Goal: Task Accomplishment & Management: Use online tool/utility

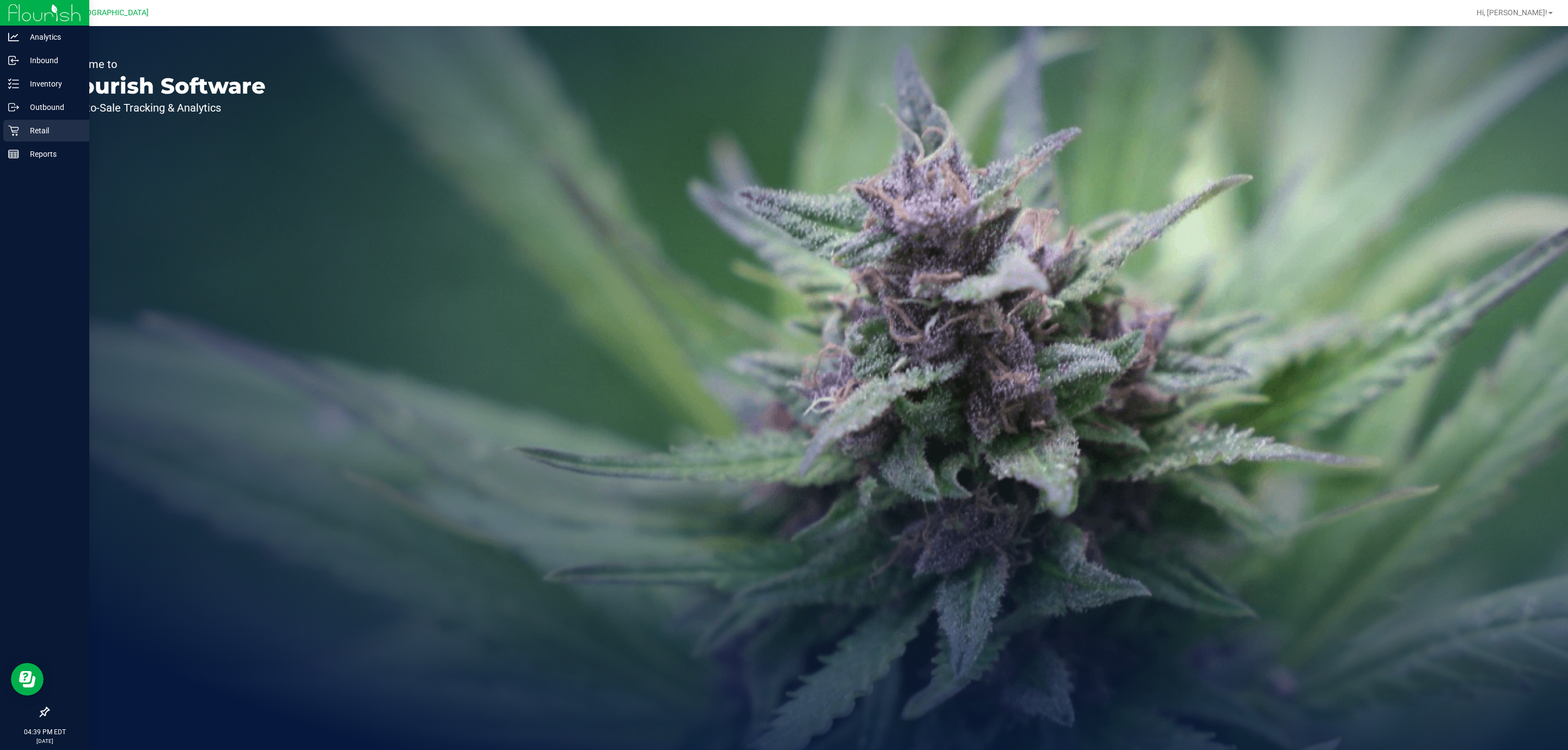
click at [13, 123] on div "Retail" at bounding box center [47, 131] width 86 height 22
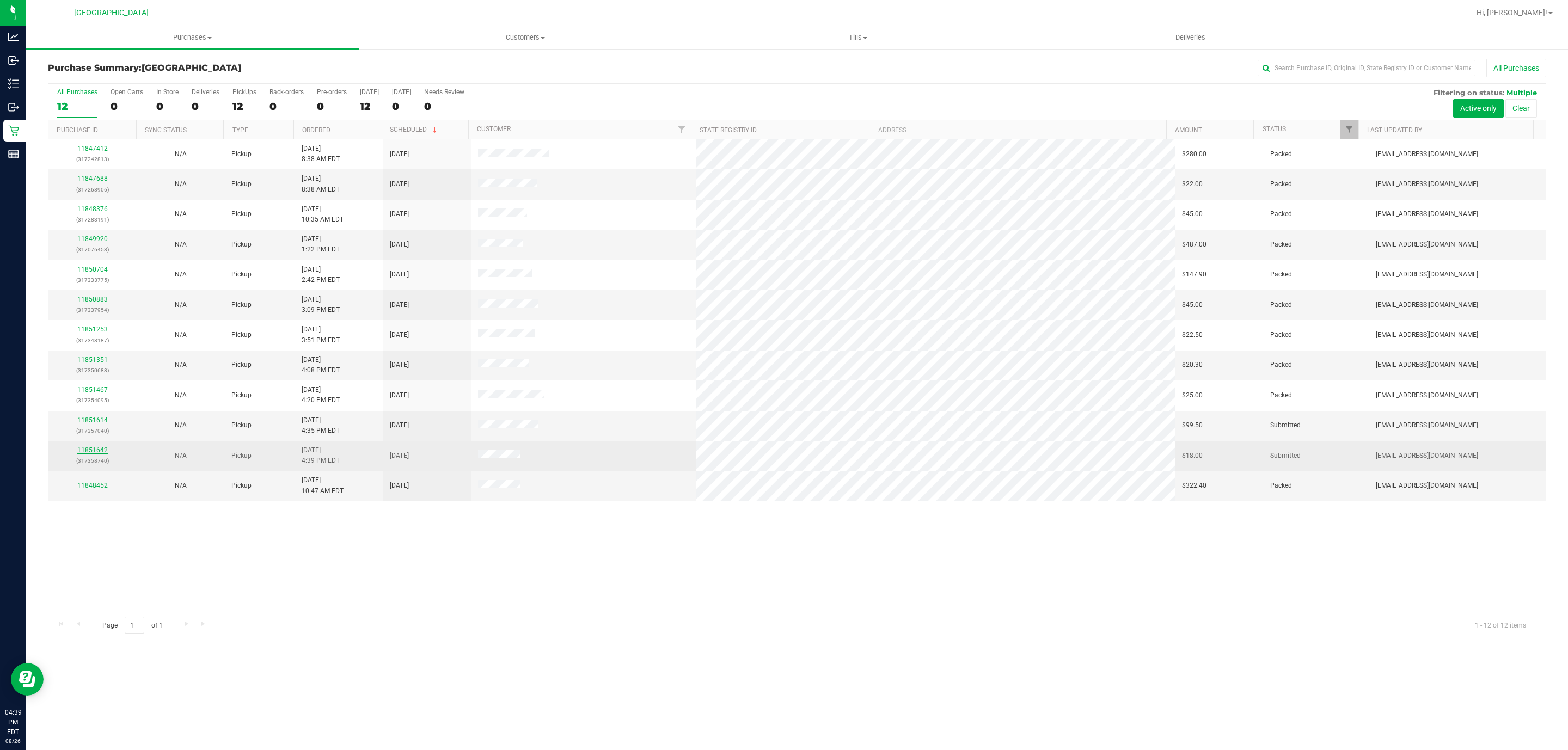
click at [98, 452] on link "11851642" at bounding box center [92, 450] width 30 height 8
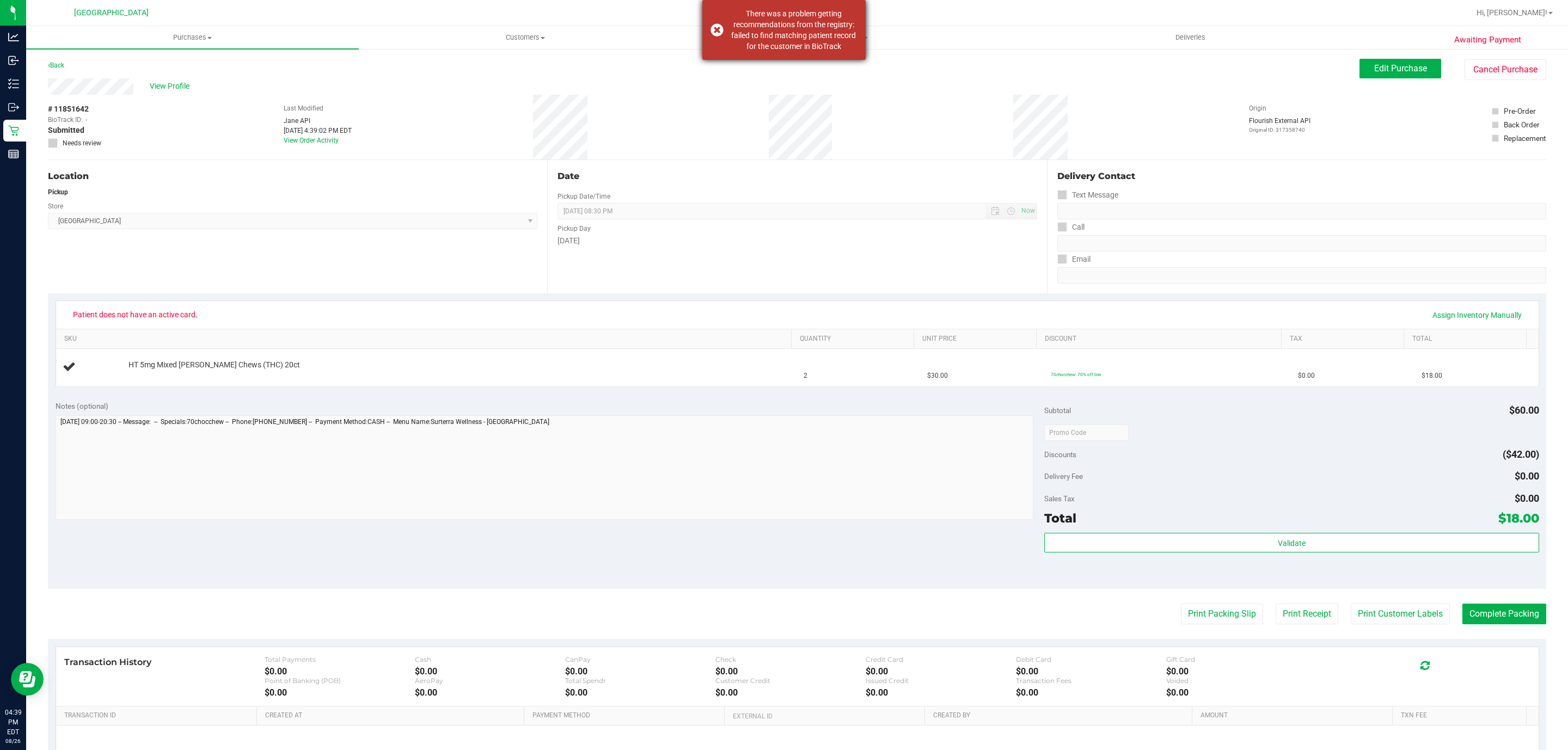
click at [719, 33] on div "There was a problem getting recommendations from the registry: failed to find m…" at bounding box center [783, 30] width 163 height 60
click at [164, 82] on span "View Profile" at bounding box center [172, 86] width 44 height 12
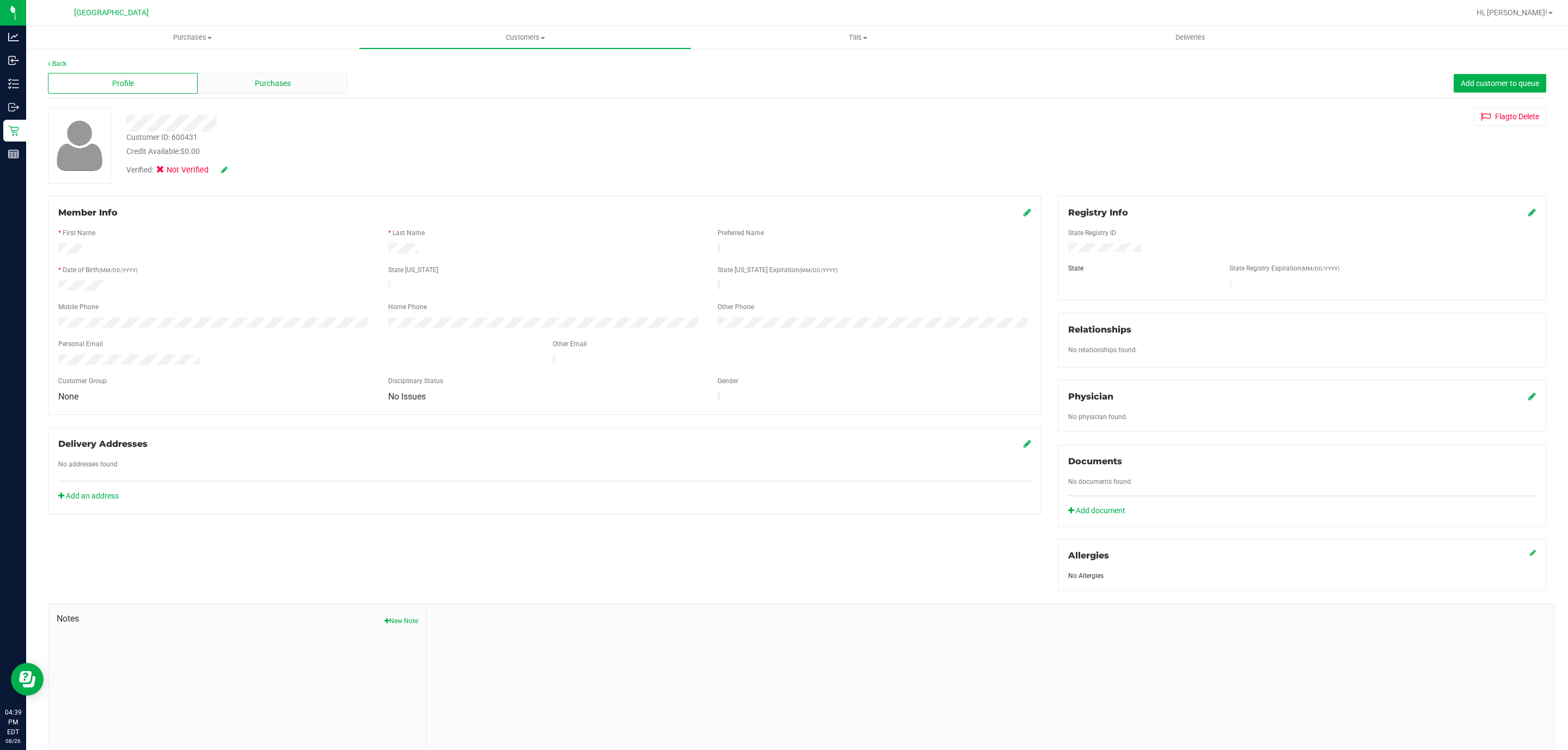
click at [233, 82] on div "Purchases" at bounding box center [272, 83] width 150 height 20
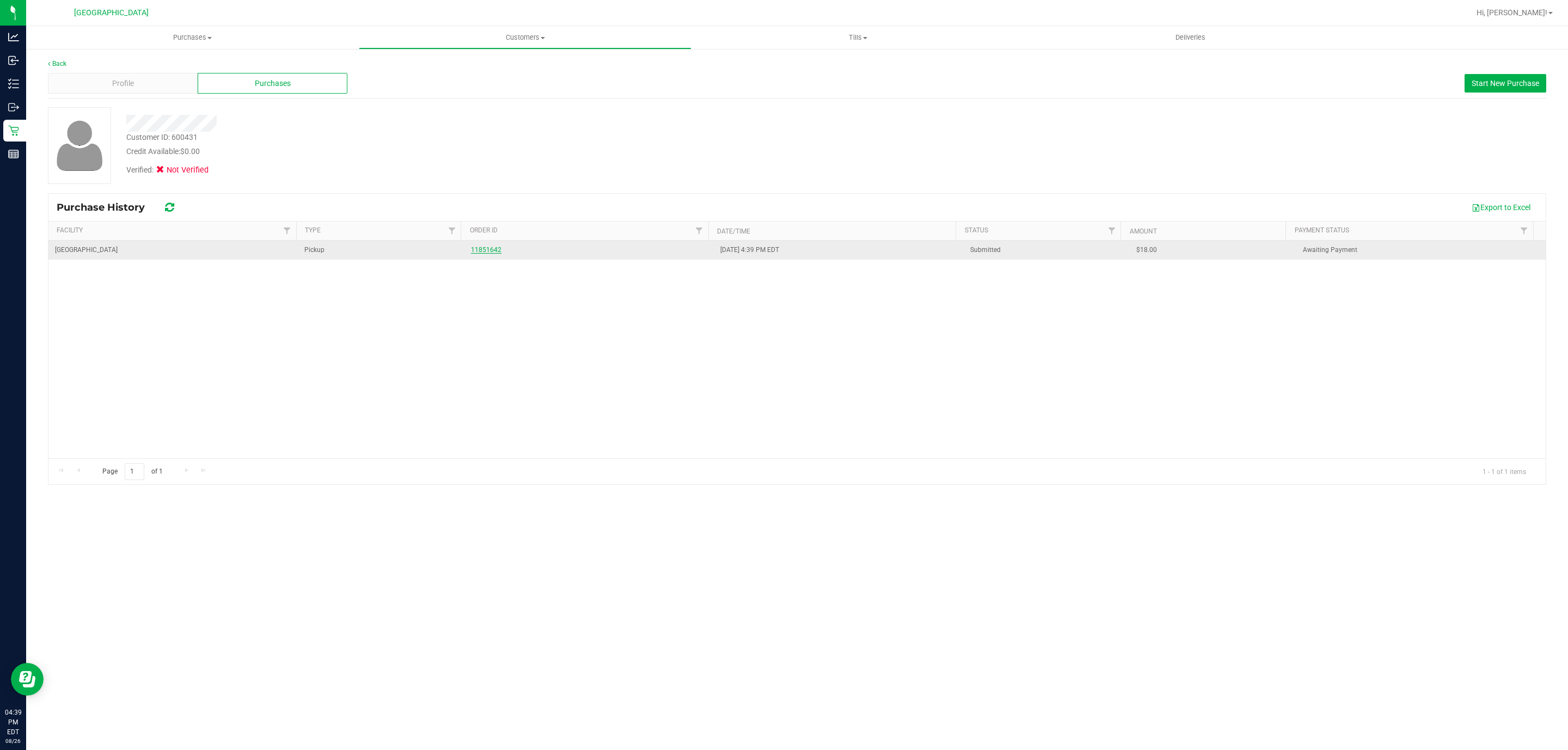
click at [479, 254] on link "11851642" at bounding box center [486, 249] width 30 height 8
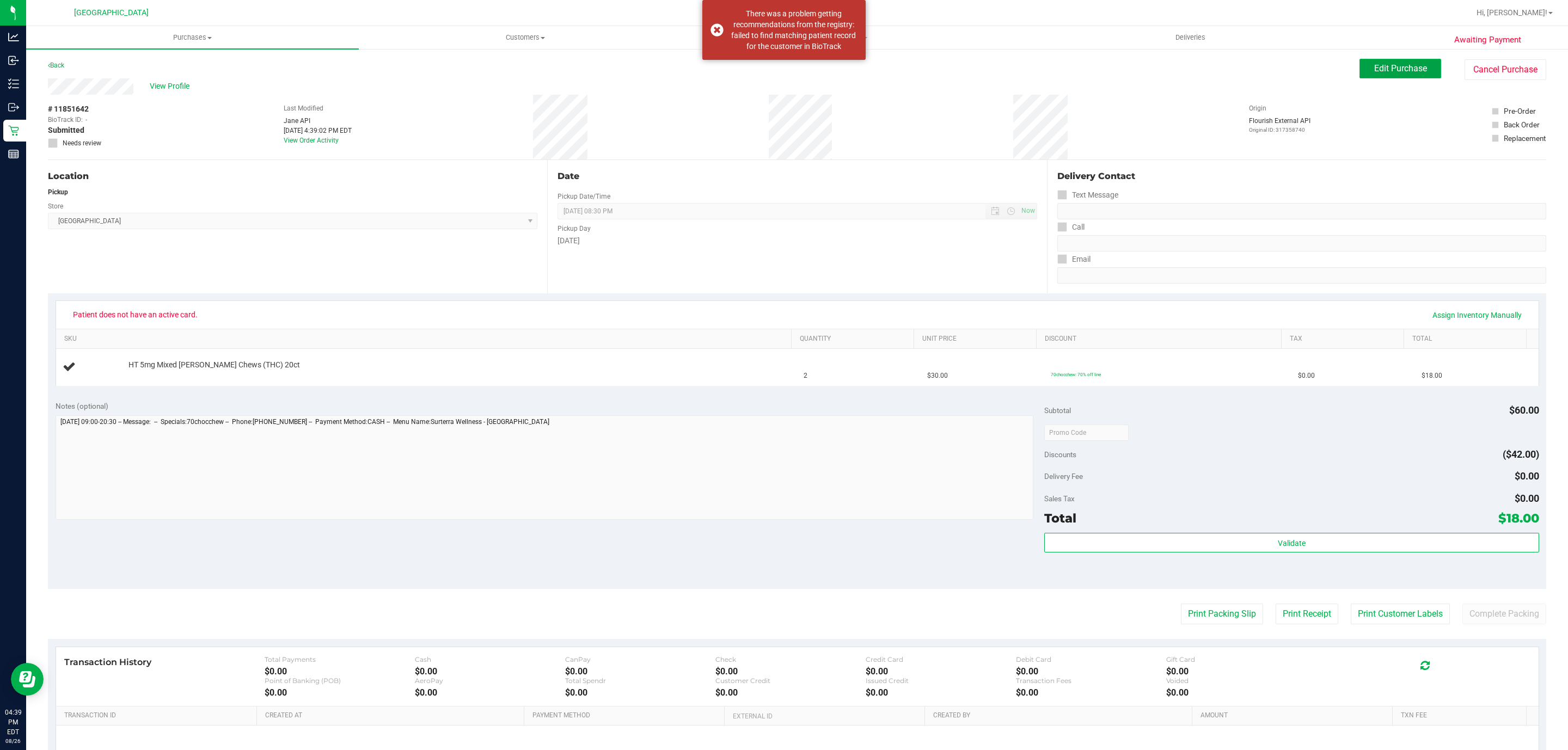
click at [1401, 61] on button "Edit Purchase" at bounding box center [1401, 68] width 82 height 19
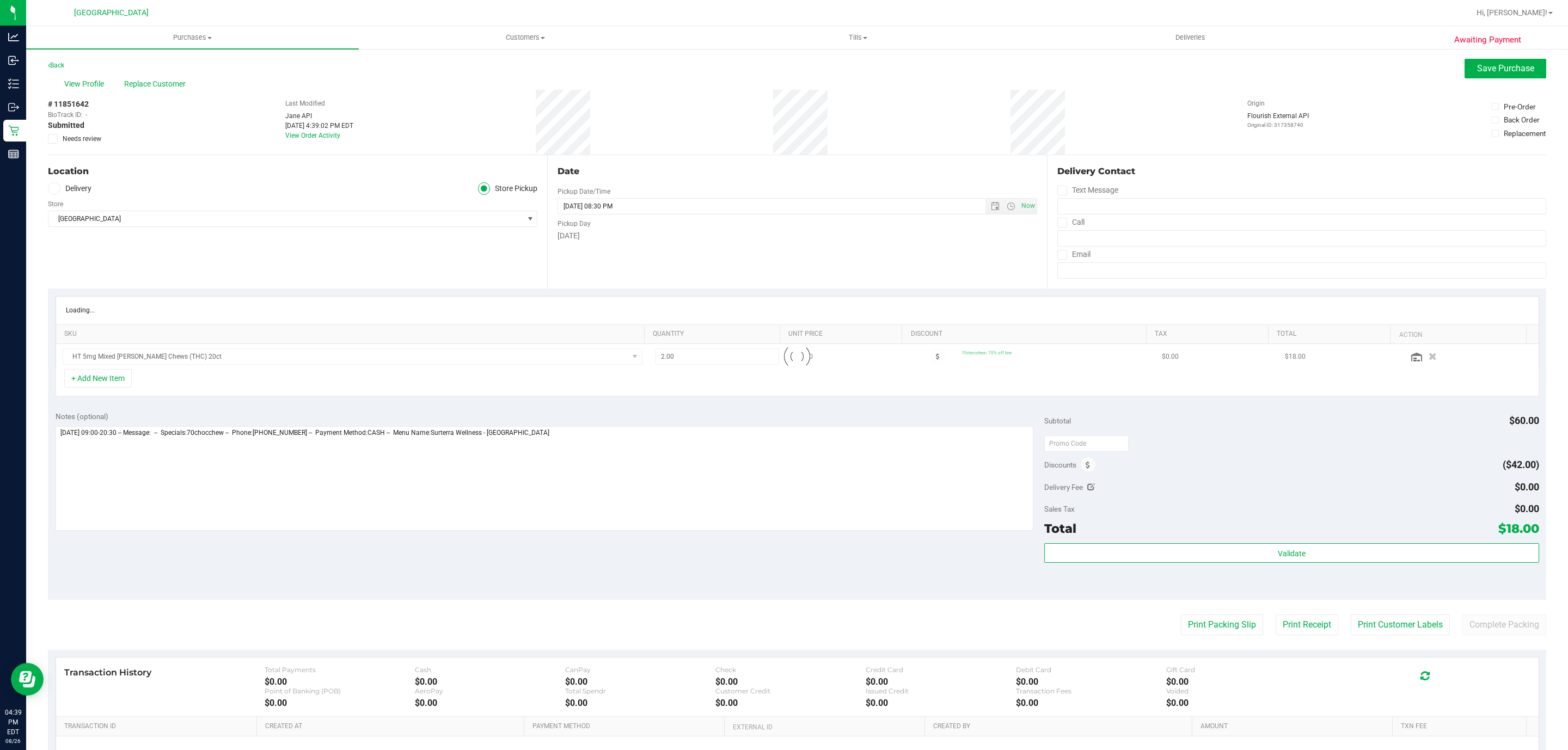
click at [712, 30] on div "There was a problem getting recommendations from the registry: failed to find m…" at bounding box center [783, 30] width 163 height 60
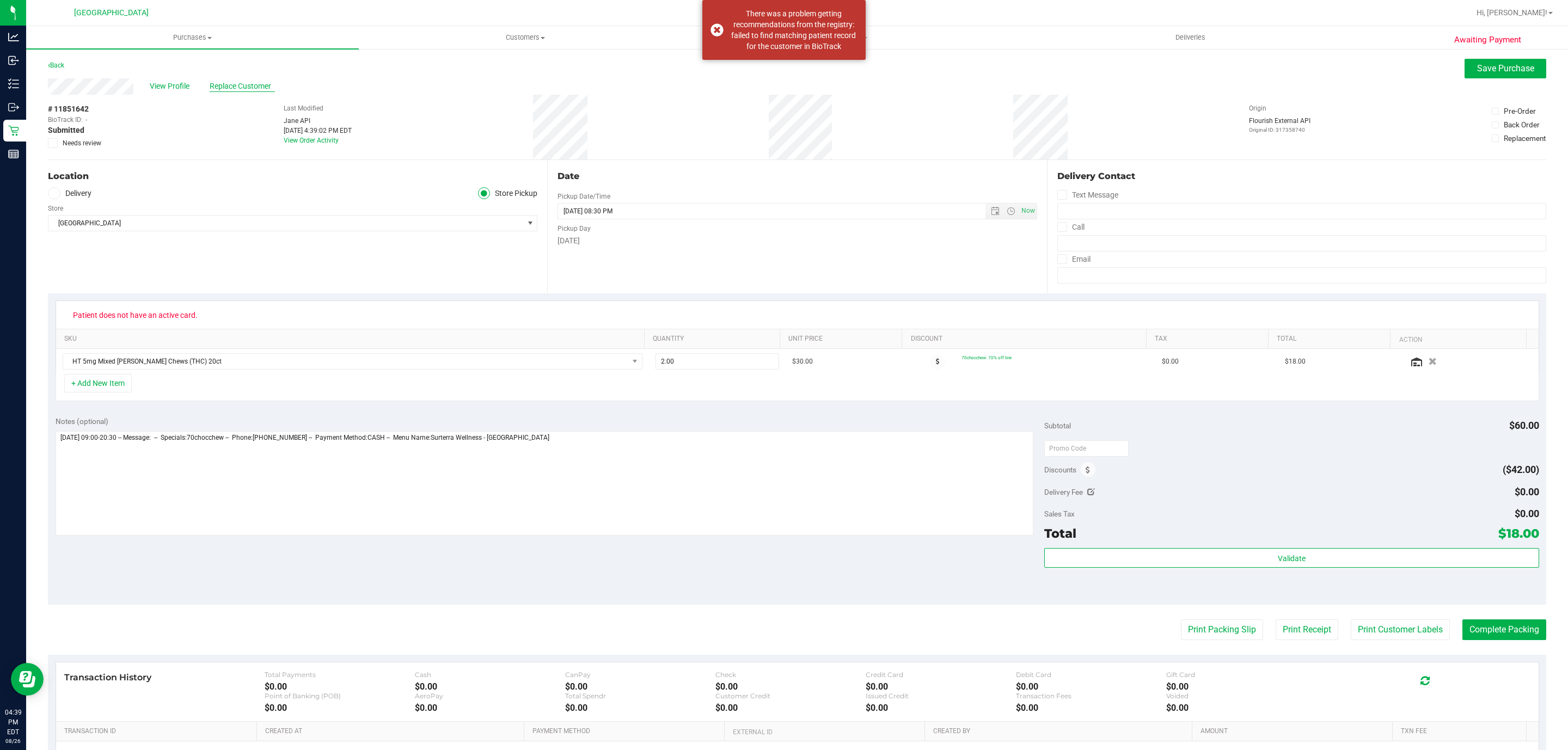
click at [221, 84] on span "Replace Customer" at bounding box center [242, 86] width 65 height 12
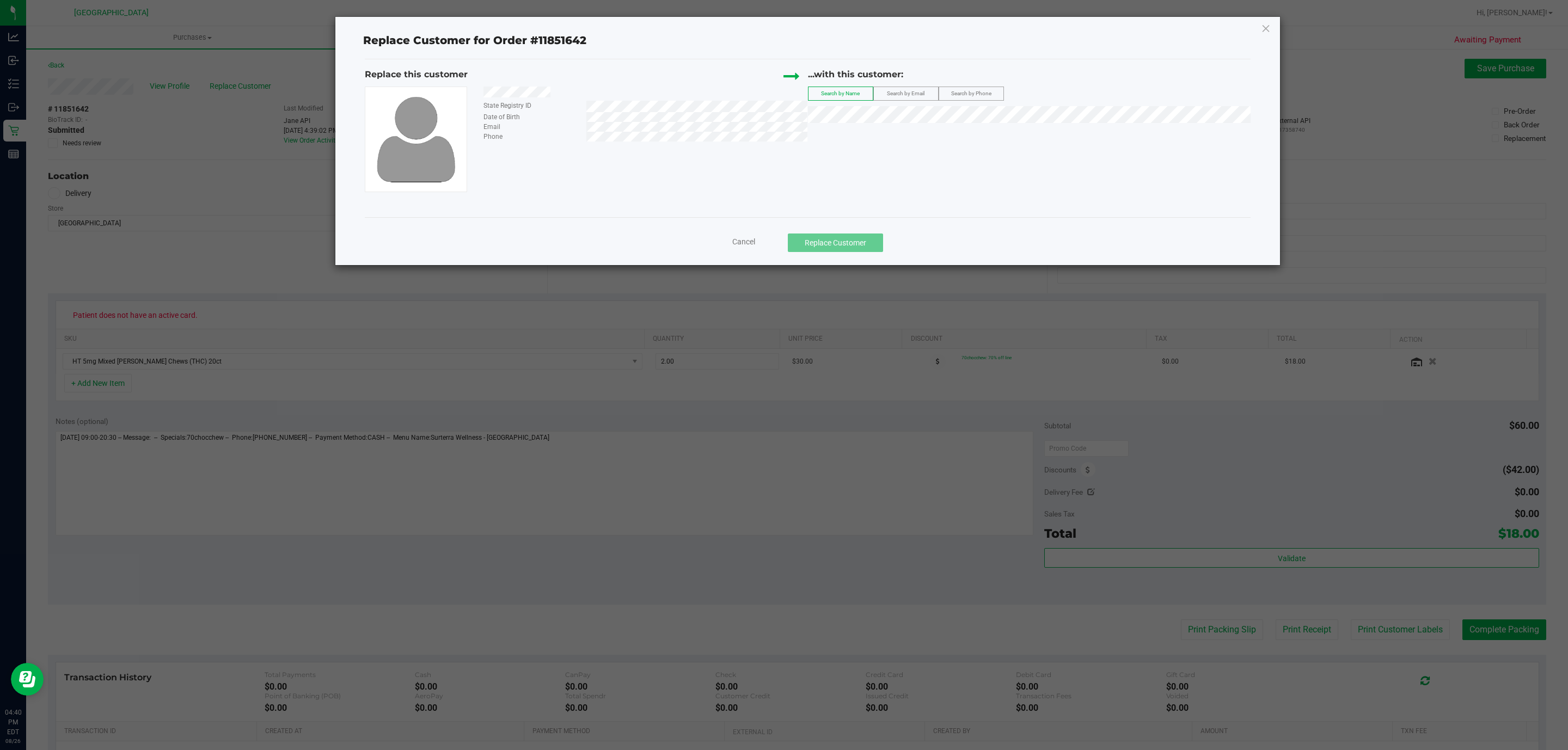
click at [912, 90] on span "Search by Email" at bounding box center [906, 93] width 37 height 6
click at [749, 240] on span "Cancel" at bounding box center [743, 242] width 23 height 8
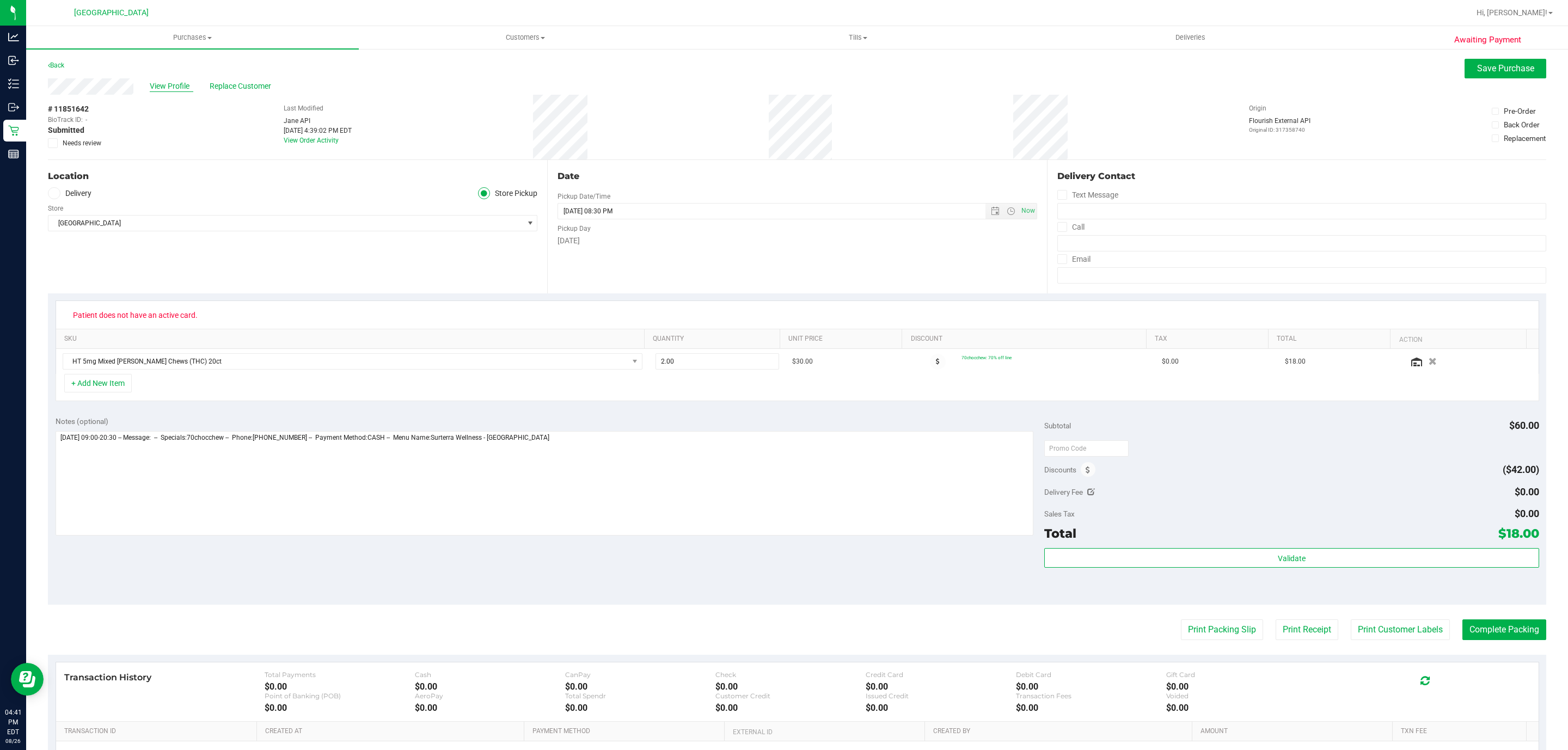
click at [156, 87] on span "View Profile" at bounding box center [172, 86] width 44 height 12
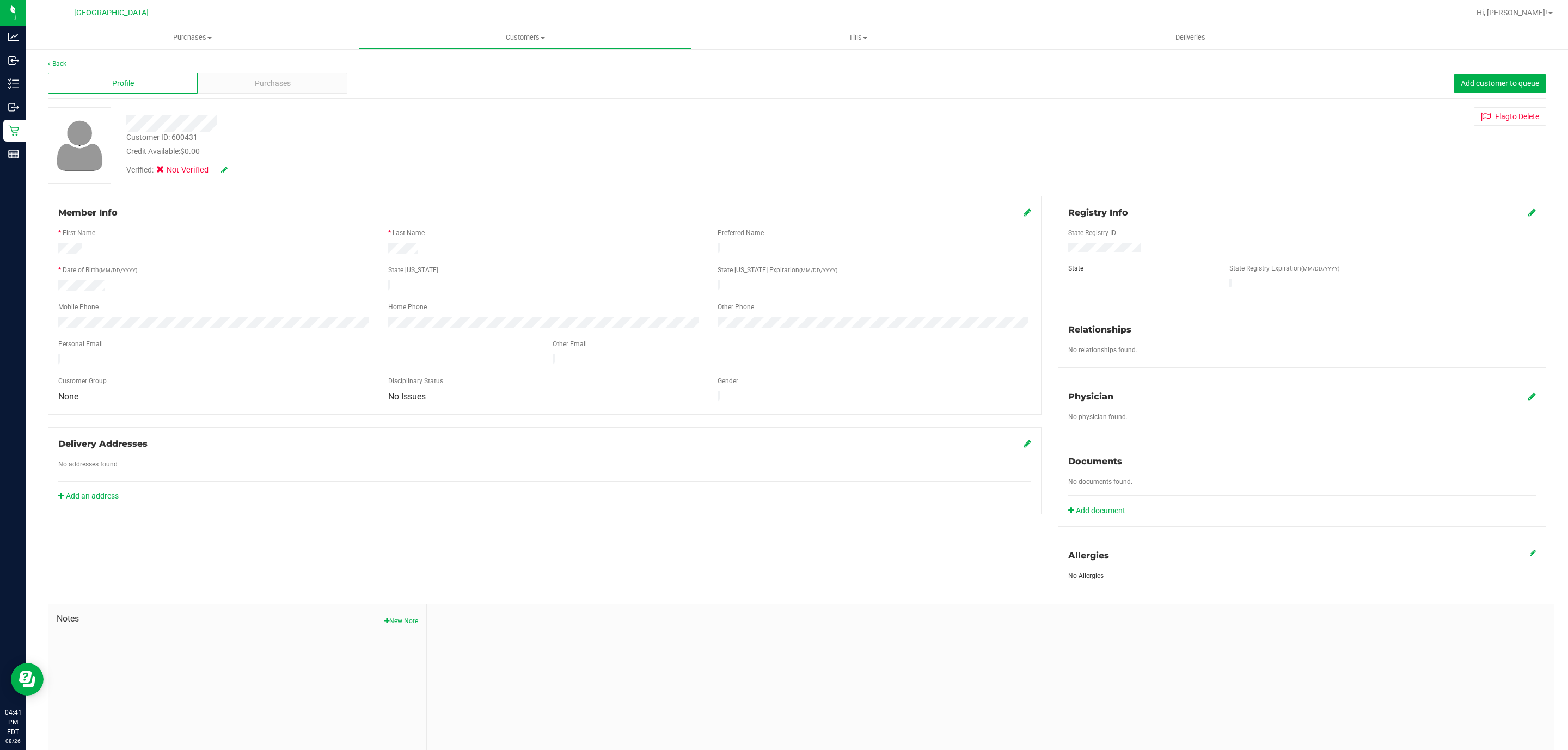
click at [1528, 216] on icon at bounding box center [1532, 212] width 8 height 8
click at [792, 268] on div "Member Info * First Name * Last Name Preferred Name * Date of Birth (MM/DD/YYYY…" at bounding box center [797, 477] width 1515 height 561
click at [1101, 286] on span "Select state" at bounding box center [1134, 289] width 130 height 15
click at [1080, 400] on li "FL" at bounding box center [1132, 395] width 143 height 19
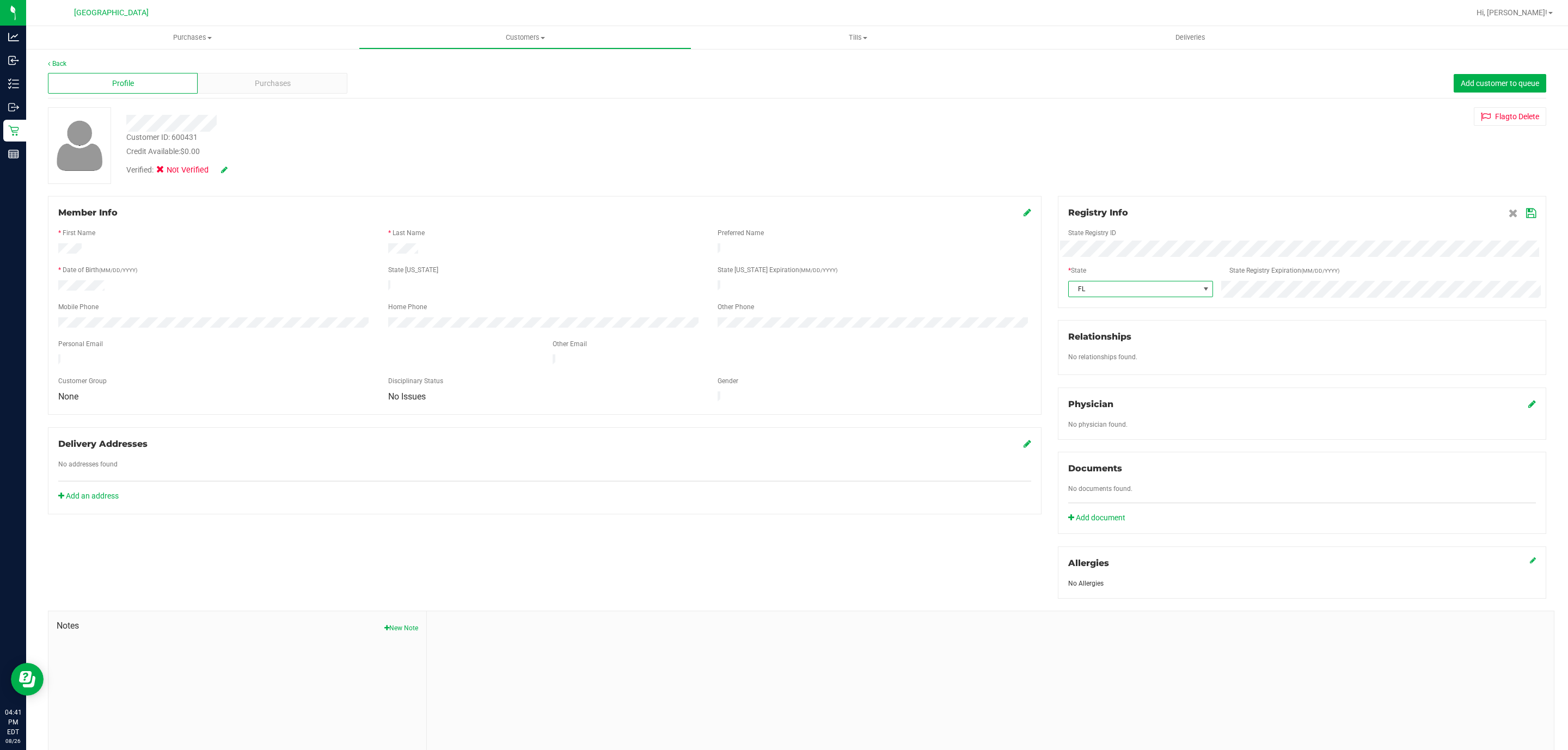
click at [1325, 280] on div at bounding box center [1302, 279] width 468 height 3
click at [1527, 211] on icon at bounding box center [1532, 213] width 10 height 8
click at [229, 164] on div "Verified: Not Verified" at bounding box center [244, 170] width 236 height 12
click at [229, 169] on div "Verified: Not Verified" at bounding box center [244, 170] width 236 height 12
click at [224, 171] on icon at bounding box center [224, 169] width 7 height 8
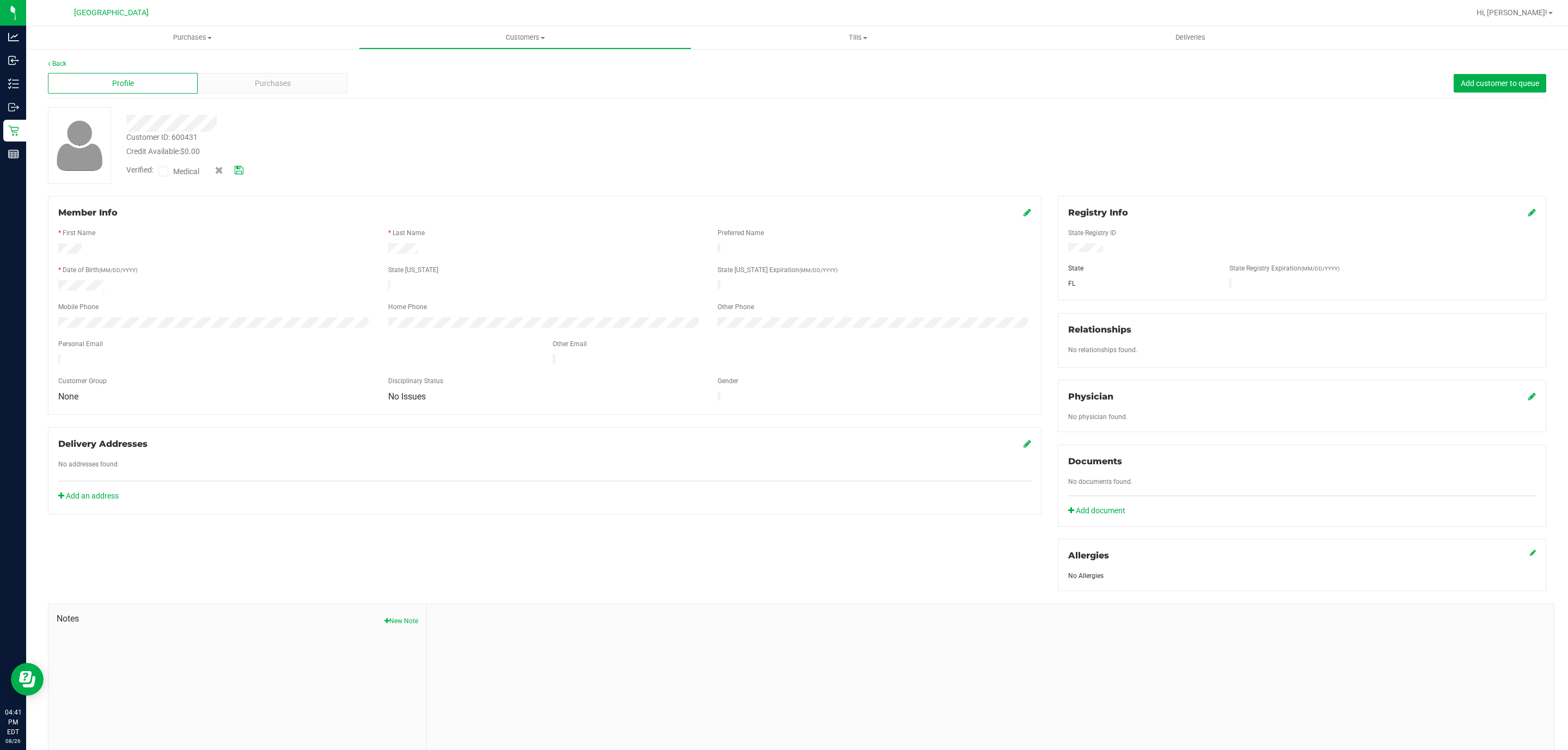
click at [161, 167] on span at bounding box center [163, 172] width 10 height 10
click at [0, 0] on input "Medical" at bounding box center [0, 0] width 0 height 0
click at [244, 169] on icon at bounding box center [238, 170] width 8 height 8
click at [254, 68] on div "Profile Purchases Add customer to queue" at bounding box center [798, 83] width 1499 height 30
click at [282, 84] on span "Purchases" at bounding box center [272, 84] width 36 height 12
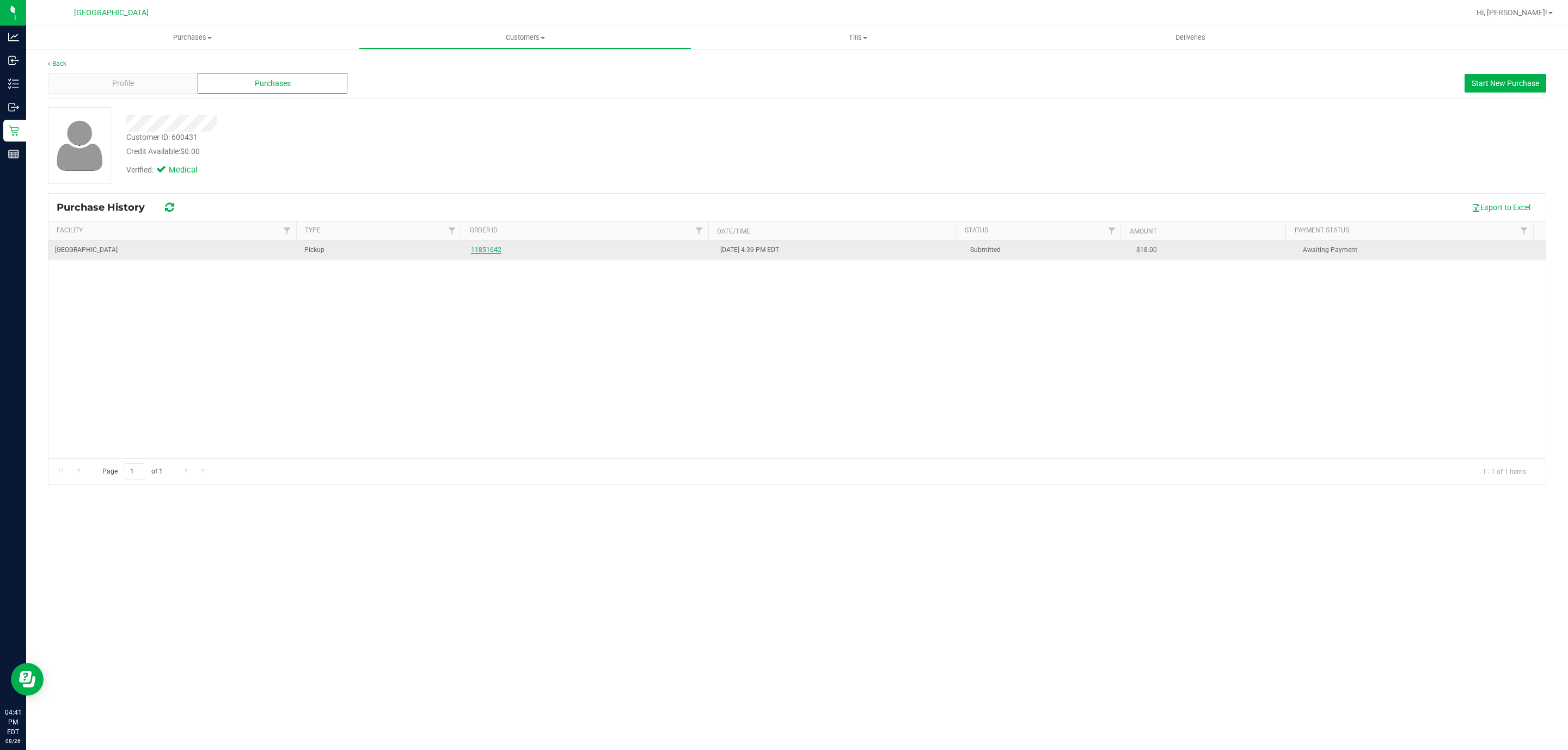
click at [495, 252] on link "11851642" at bounding box center [486, 249] width 30 height 8
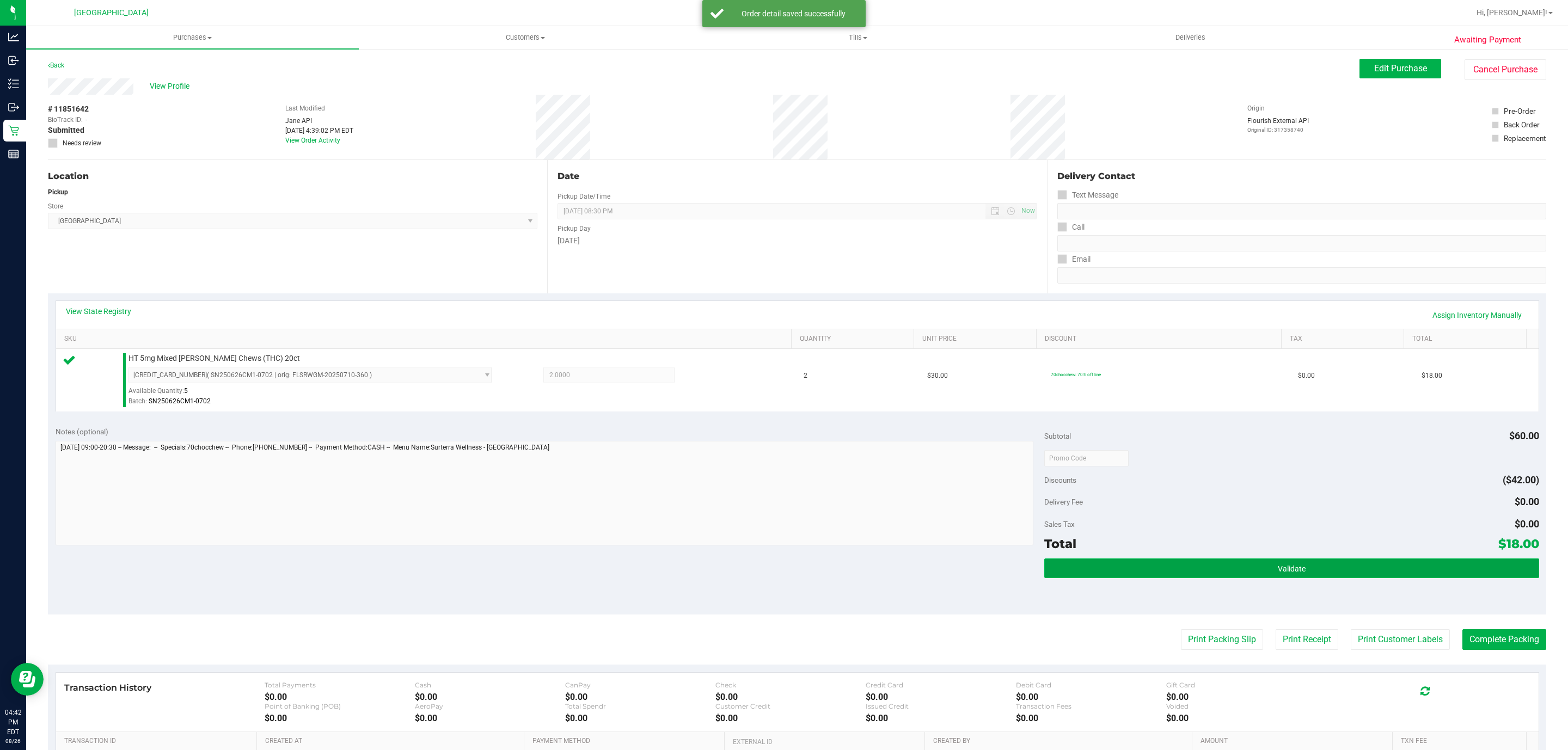
click at [1157, 562] on button "Validate" at bounding box center [1291, 568] width 495 height 19
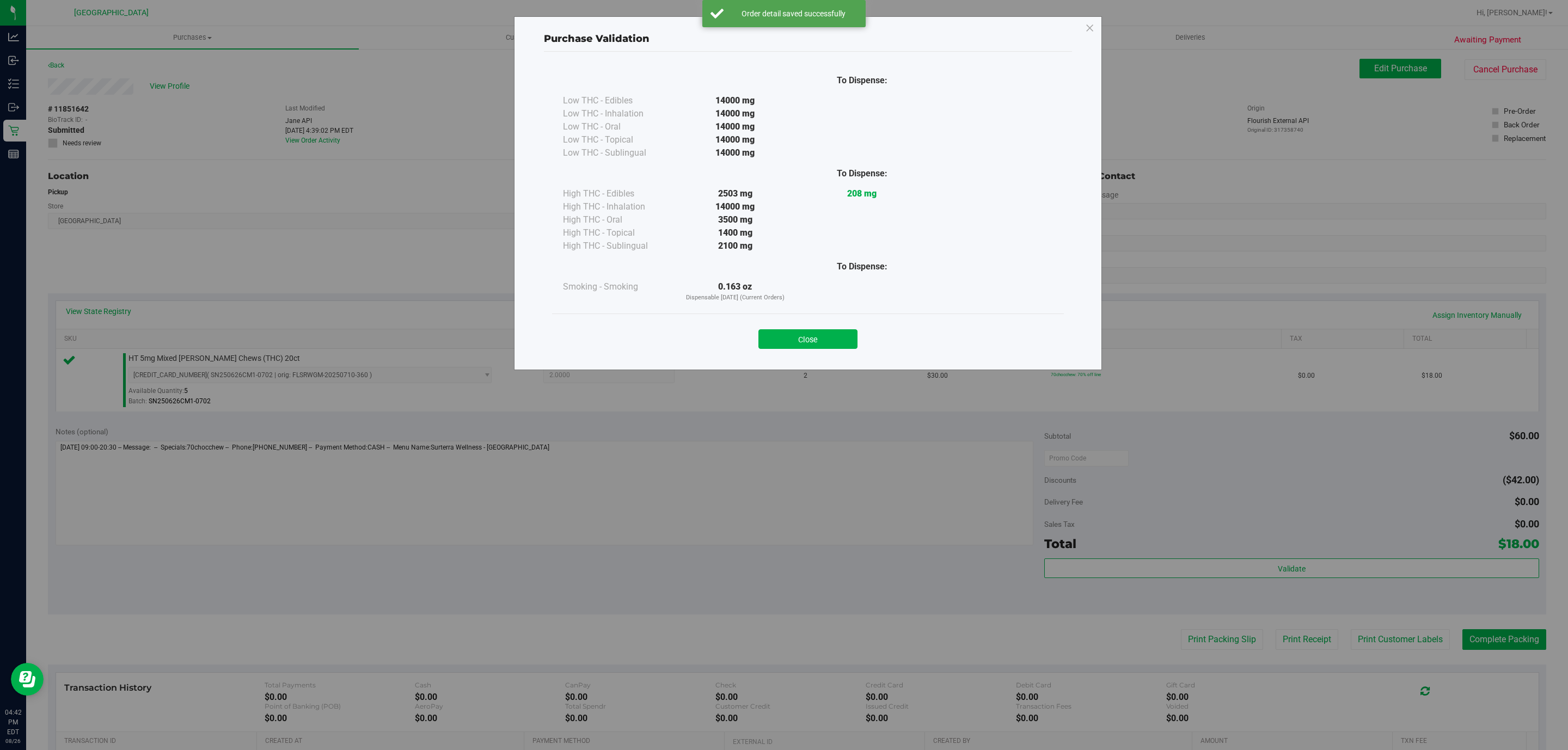
click at [840, 324] on div "Close" at bounding box center [808, 336] width 496 height 27
click at [842, 325] on div "Close" at bounding box center [808, 336] width 496 height 27
click at [840, 327] on div "Close" at bounding box center [808, 336] width 496 height 27
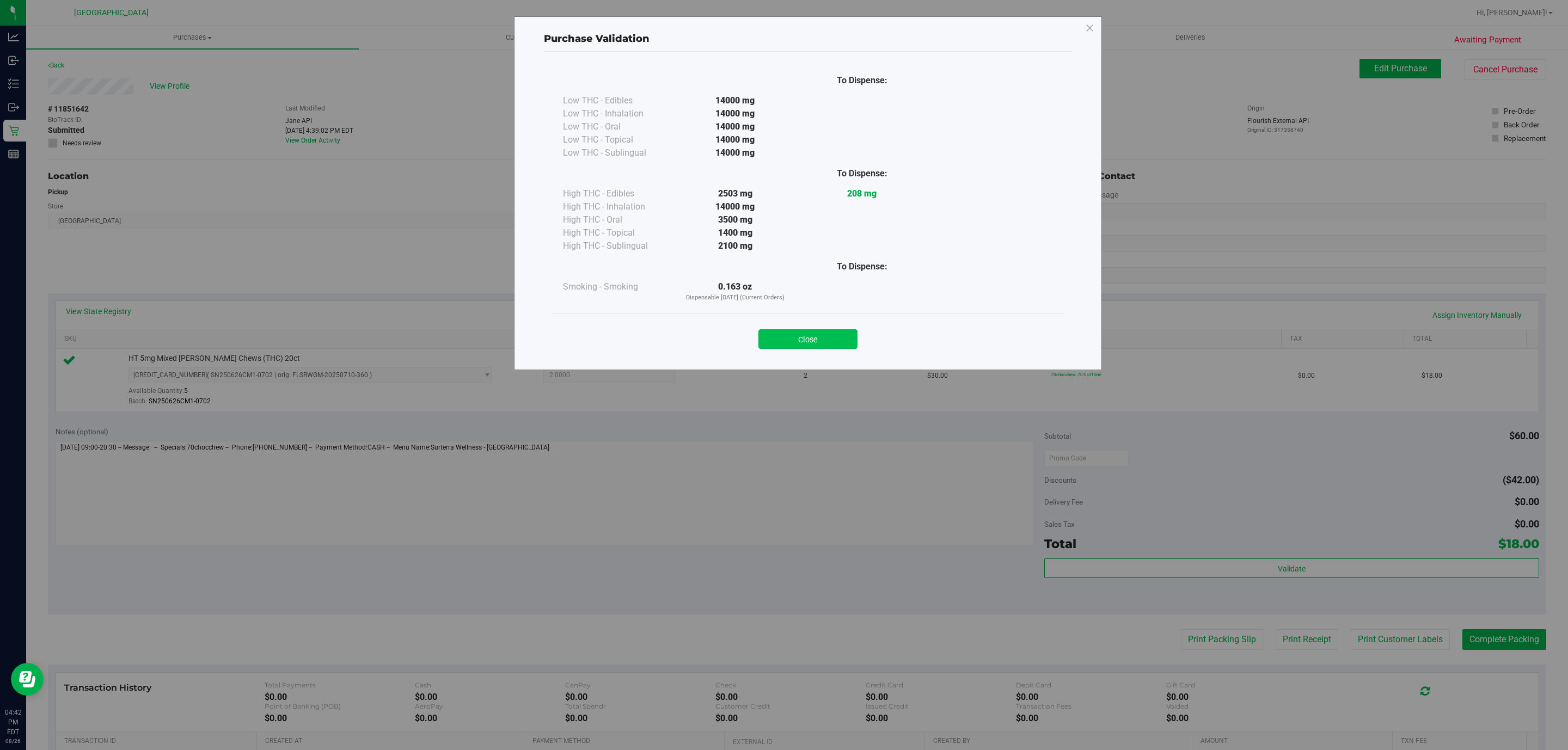
click at [838, 338] on button "Close" at bounding box center [808, 338] width 99 height 19
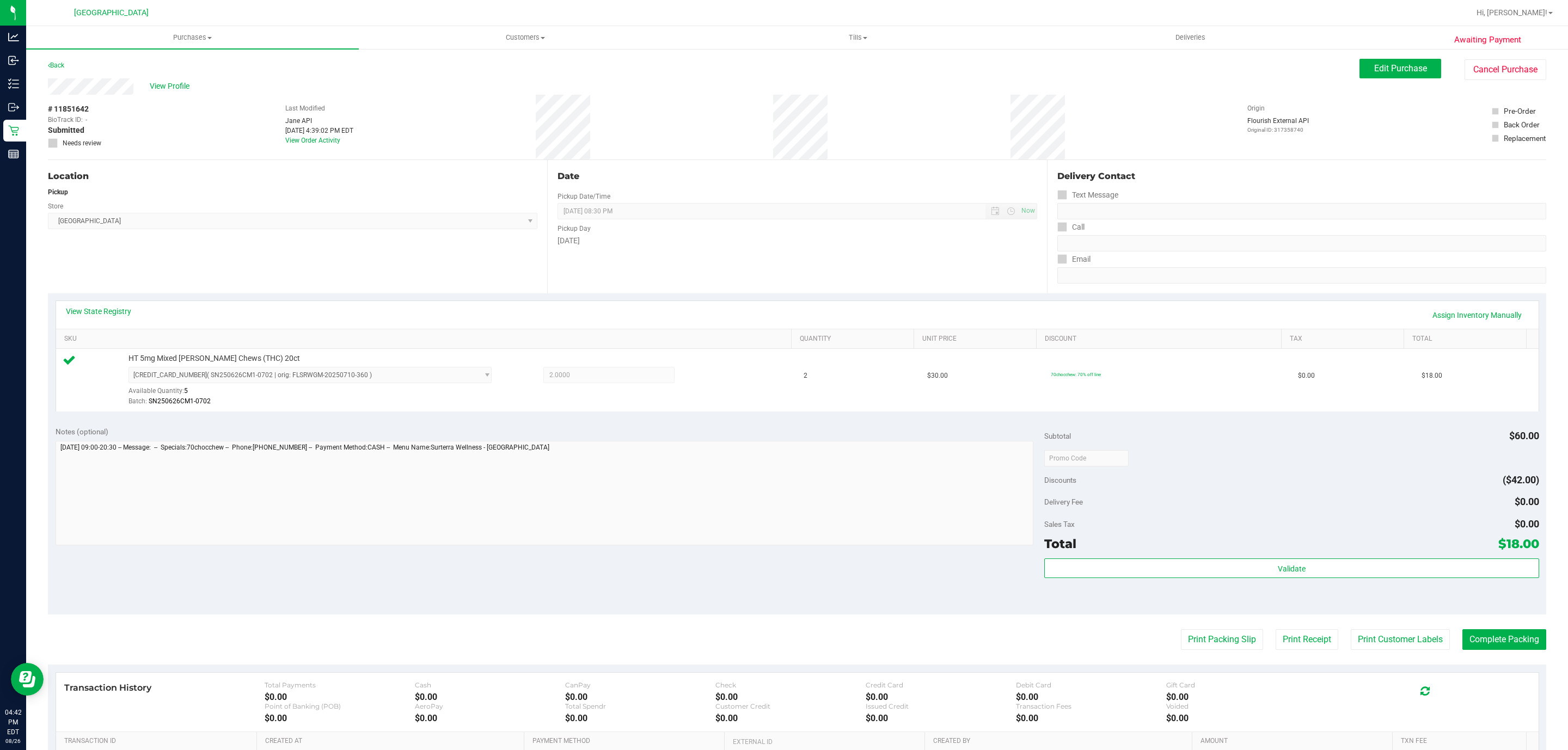
click at [1213, 629] on purchase-details "Back Edit Purchase Cancel Purchase View Profile # 11851642 BioTrack ID: - Submi…" at bounding box center [798, 463] width 1499 height 809
click at [1209, 631] on button "Print Packing Slip" at bounding box center [1221, 639] width 82 height 20
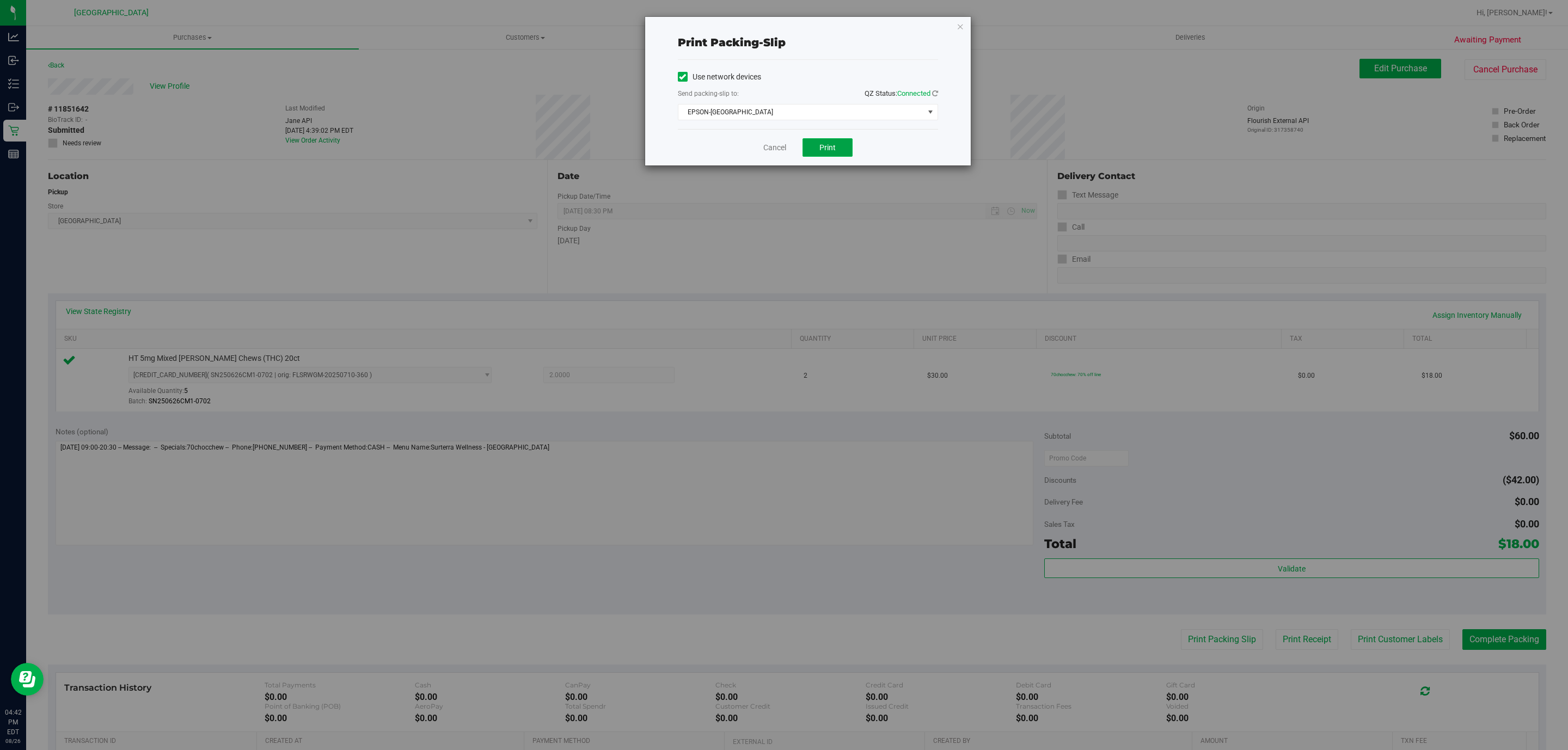
click at [823, 156] on button "Print" at bounding box center [827, 148] width 50 height 19
click at [768, 145] on link "Cancel" at bounding box center [775, 148] width 23 height 12
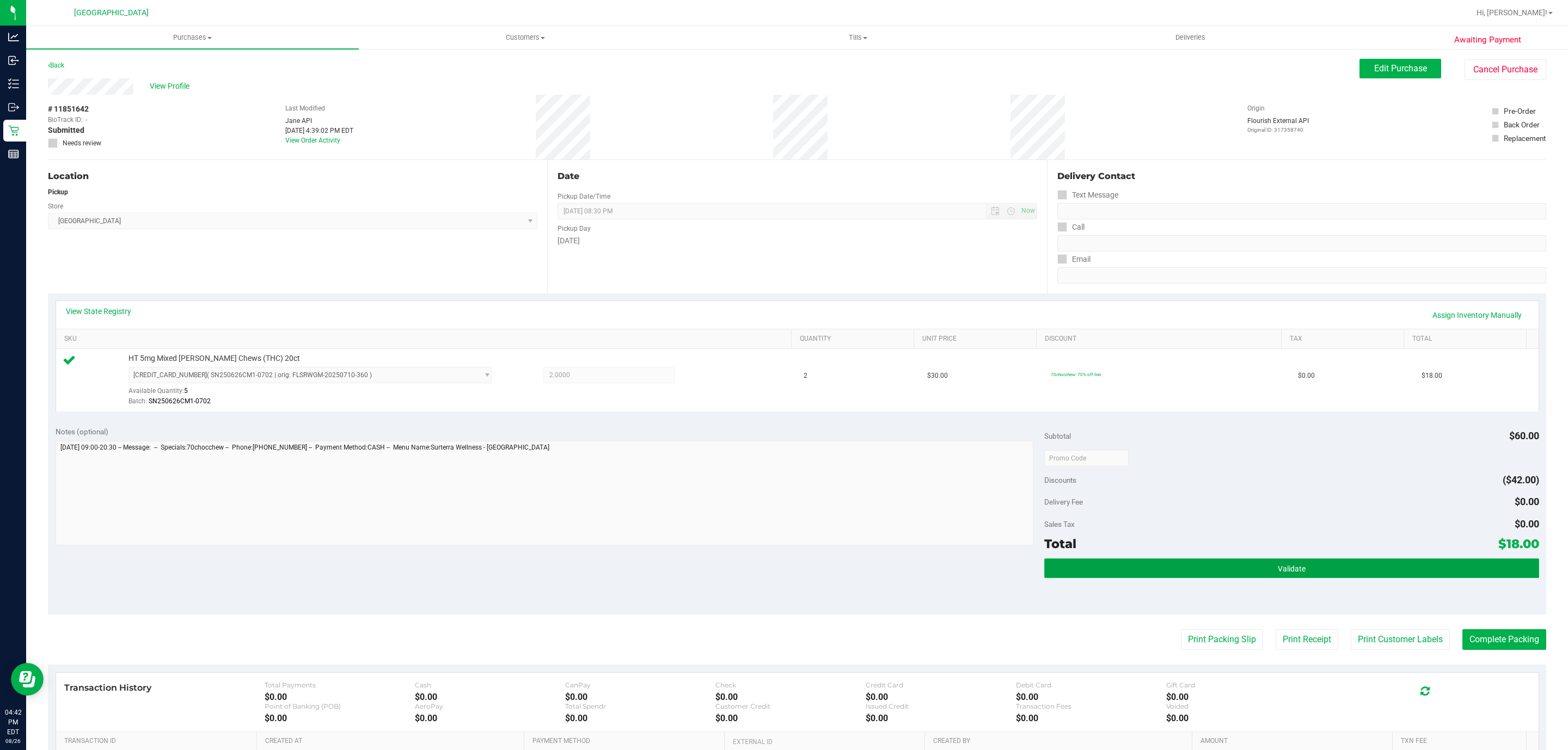
click at [1354, 570] on button "Validate" at bounding box center [1291, 568] width 495 height 19
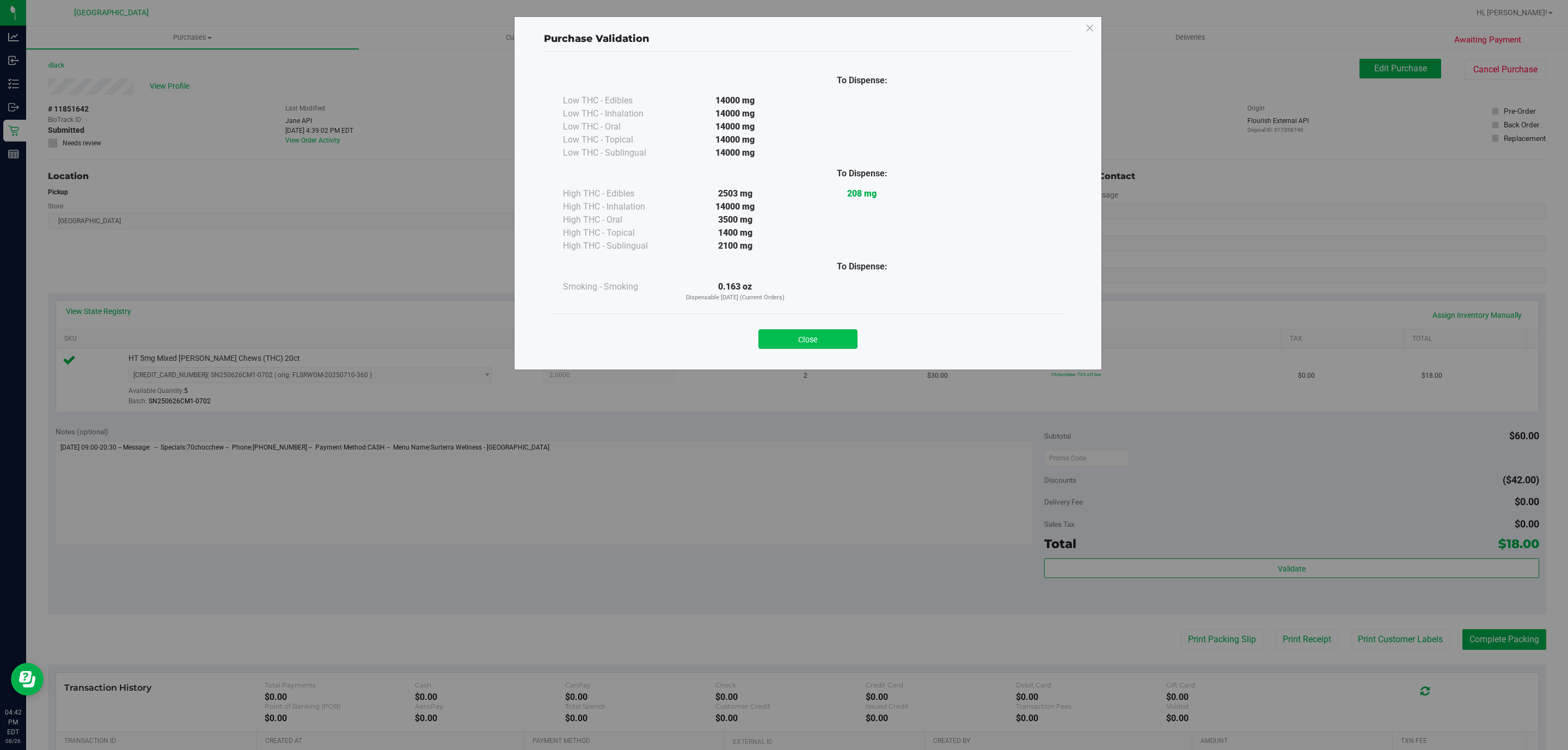
click at [806, 340] on button "Close" at bounding box center [808, 338] width 99 height 19
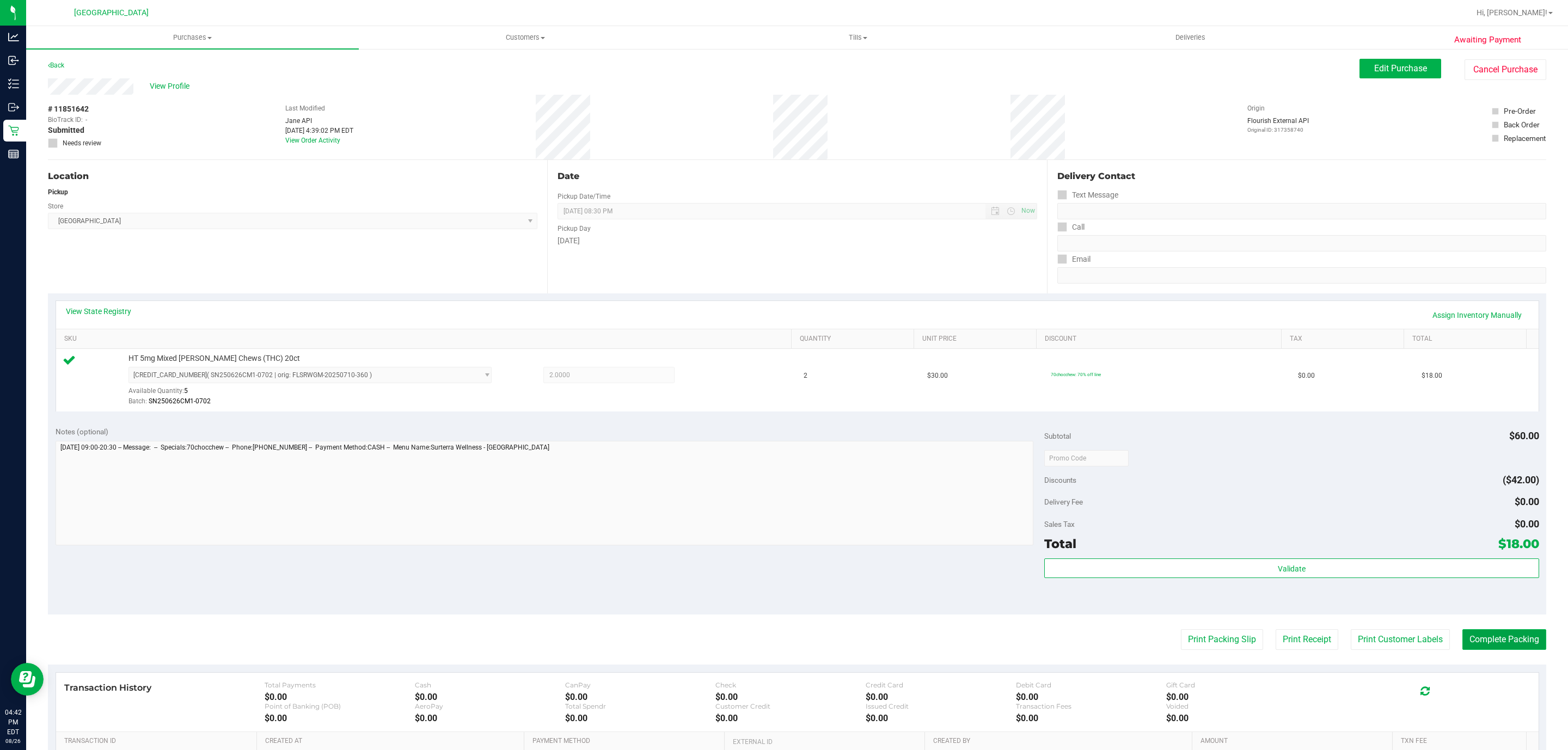
click at [1491, 633] on button "Complete Packing" at bounding box center [1504, 639] width 84 height 20
